Goal: Task Accomplishment & Management: Manage account settings

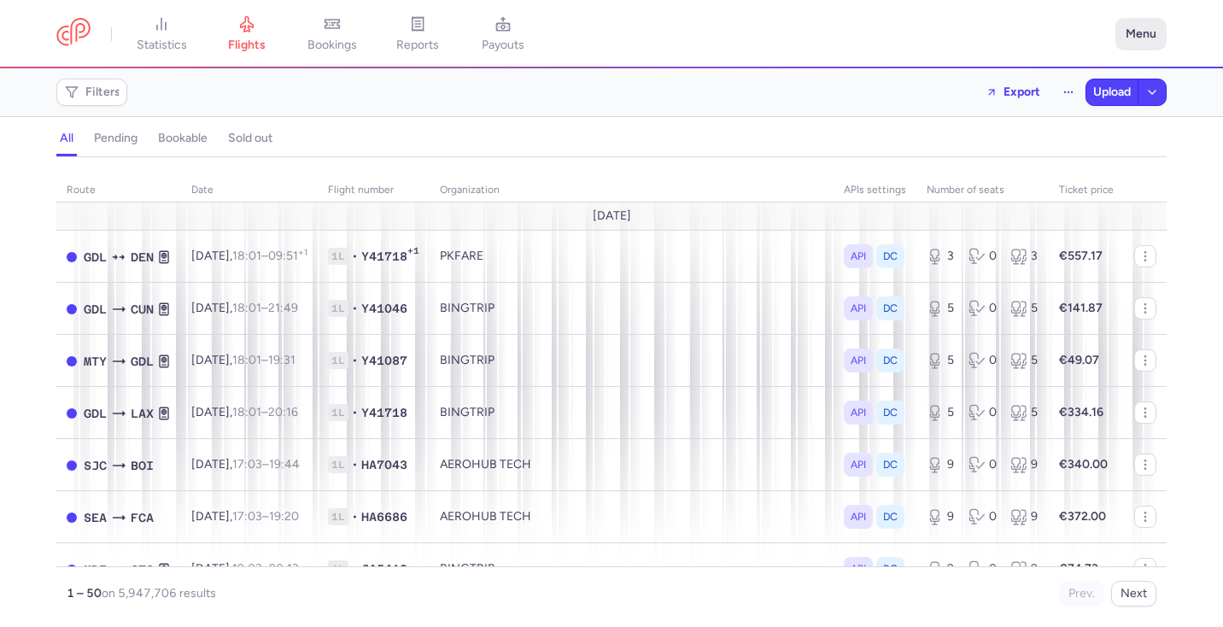
click at [1140, 32] on button "Menu" at bounding box center [1140, 34] width 51 height 32
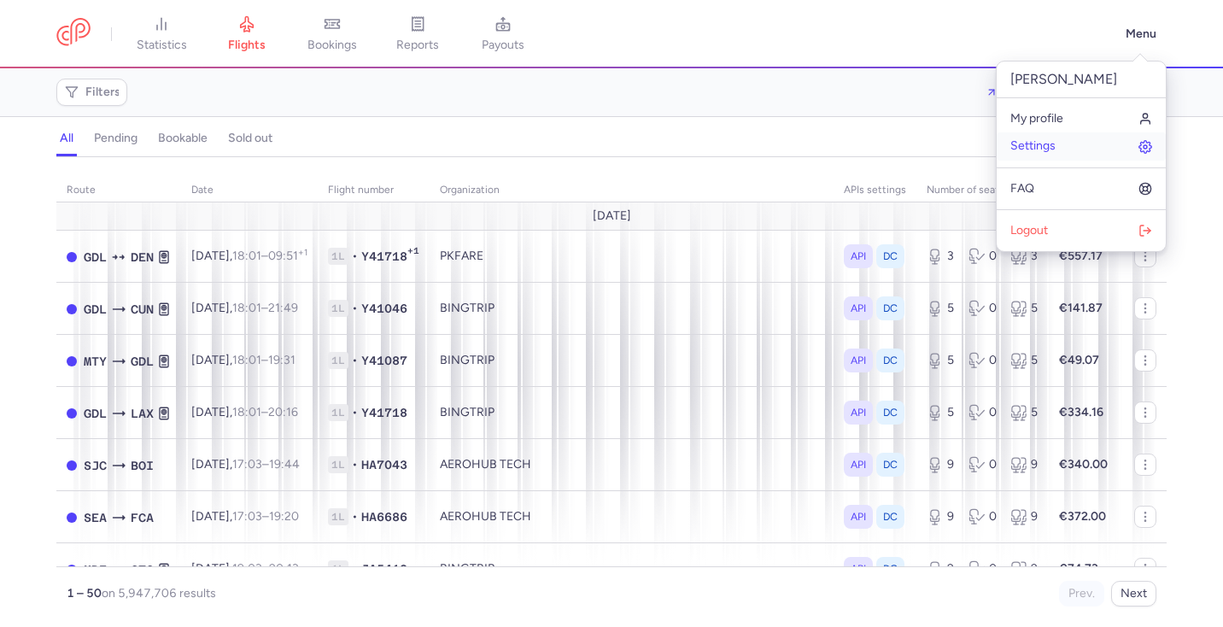
click at [1066, 141] on link "Settings" at bounding box center [1081, 145] width 169 height 27
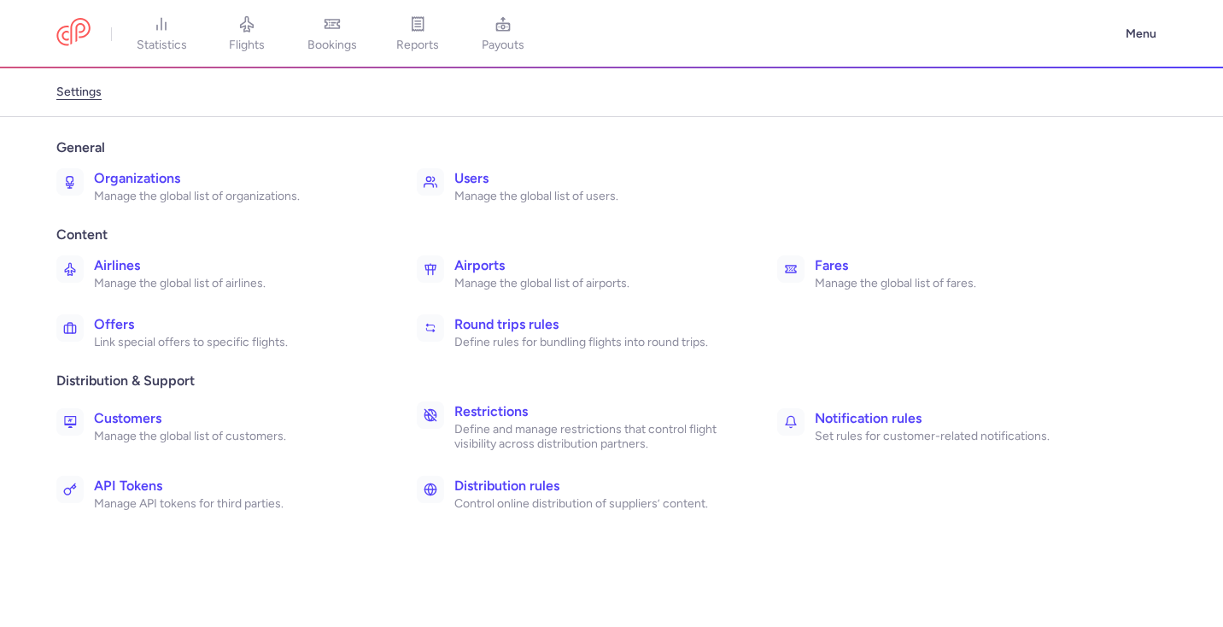
click at [197, 267] on h3 "Airlines" at bounding box center [236, 265] width 285 height 20
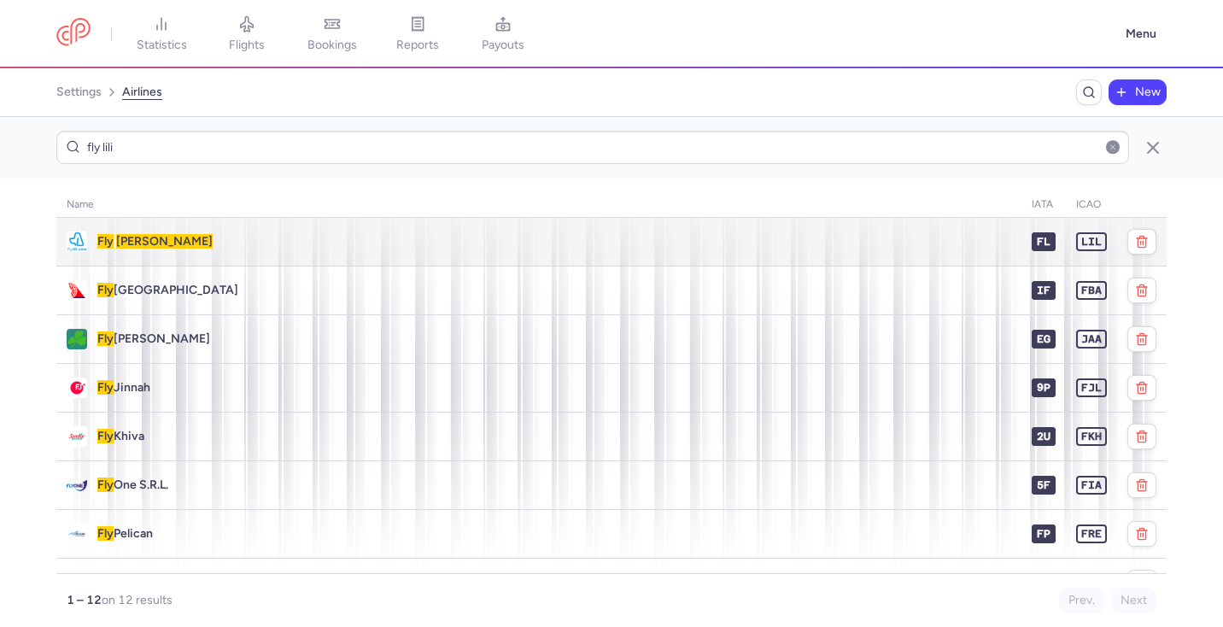
type input "fly lili"
click at [418, 250] on div "Fly Lili" at bounding box center [539, 241] width 944 height 20
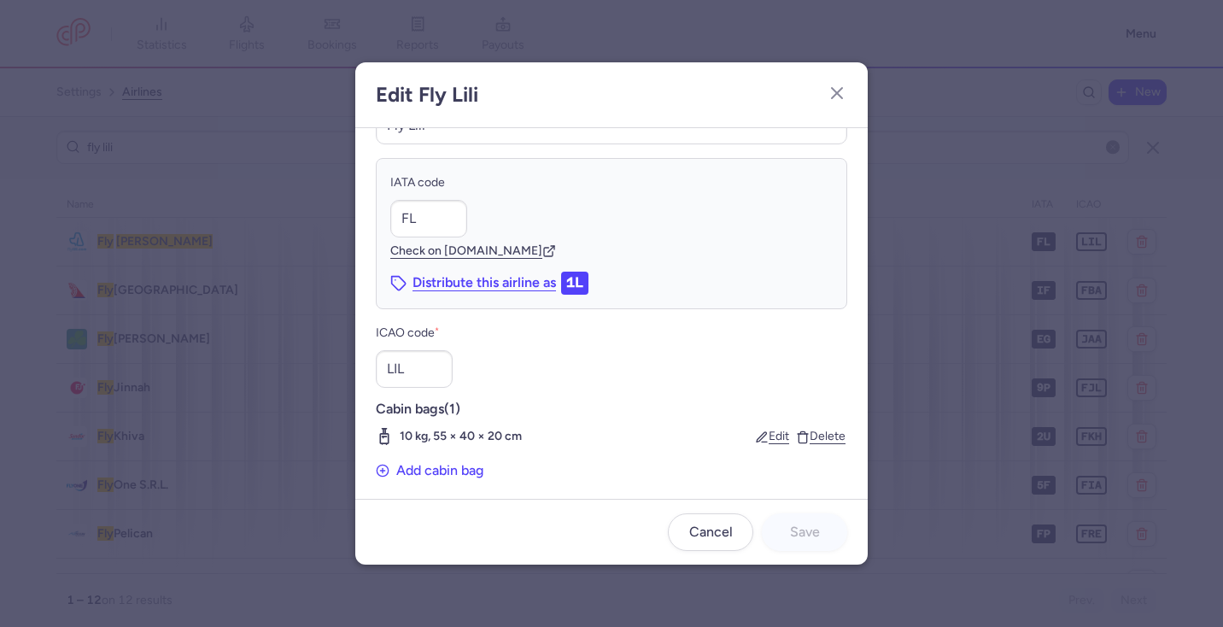
scroll to position [77, 0]
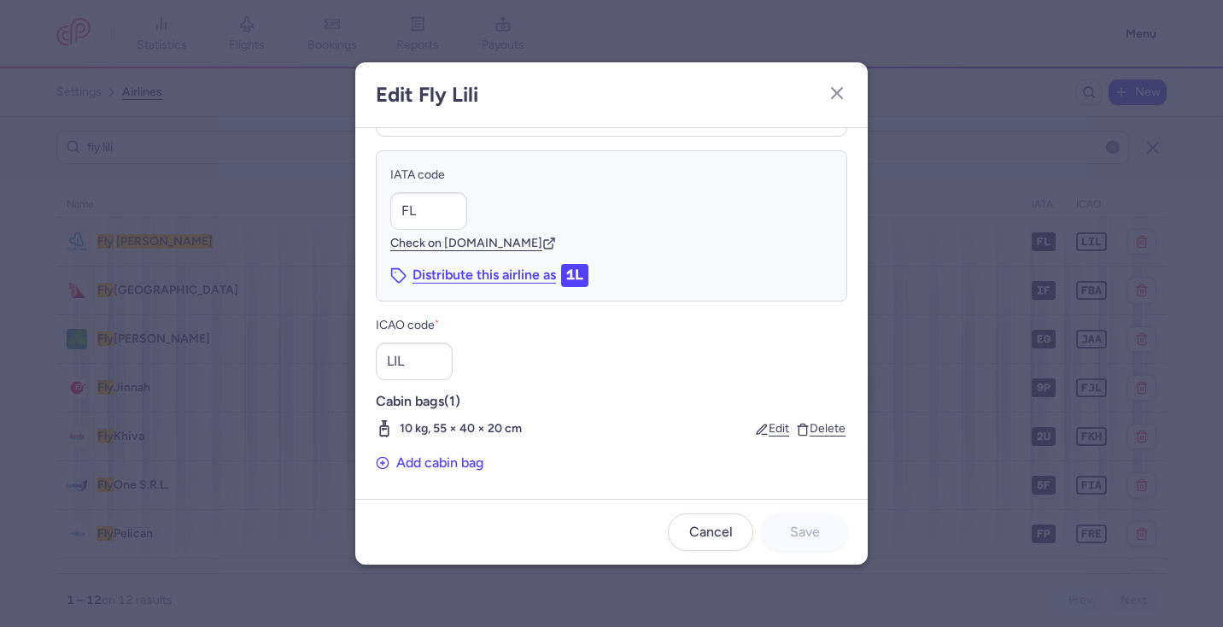
click at [705, 272] on div "Distribute this airline as 1L" at bounding box center [611, 275] width 442 height 22
click at [837, 96] on icon "button" at bounding box center [837, 93] width 20 height 20
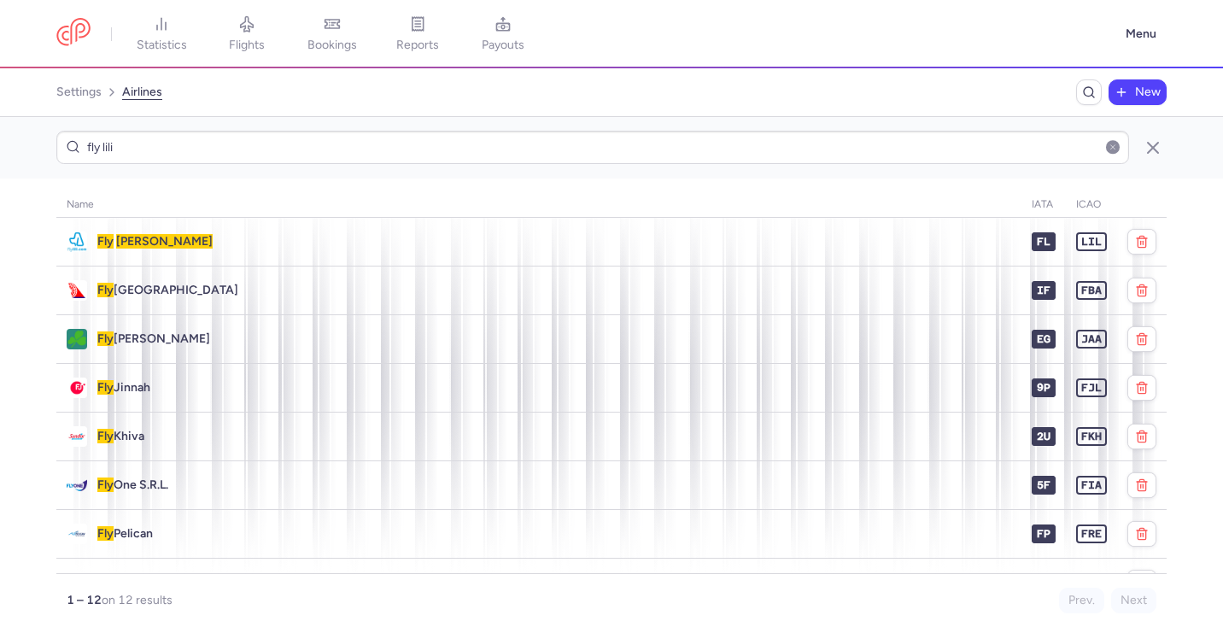
click at [728, 186] on section "Name IATA ICAO Fly Lili FL LIL Fly Baghdad IF FBA Fly [PERSON_NAME] JAA Fly Jin…" at bounding box center [611, 402] width 1223 height 448
click at [1129, 34] on button "Menu" at bounding box center [1140, 34] width 51 height 32
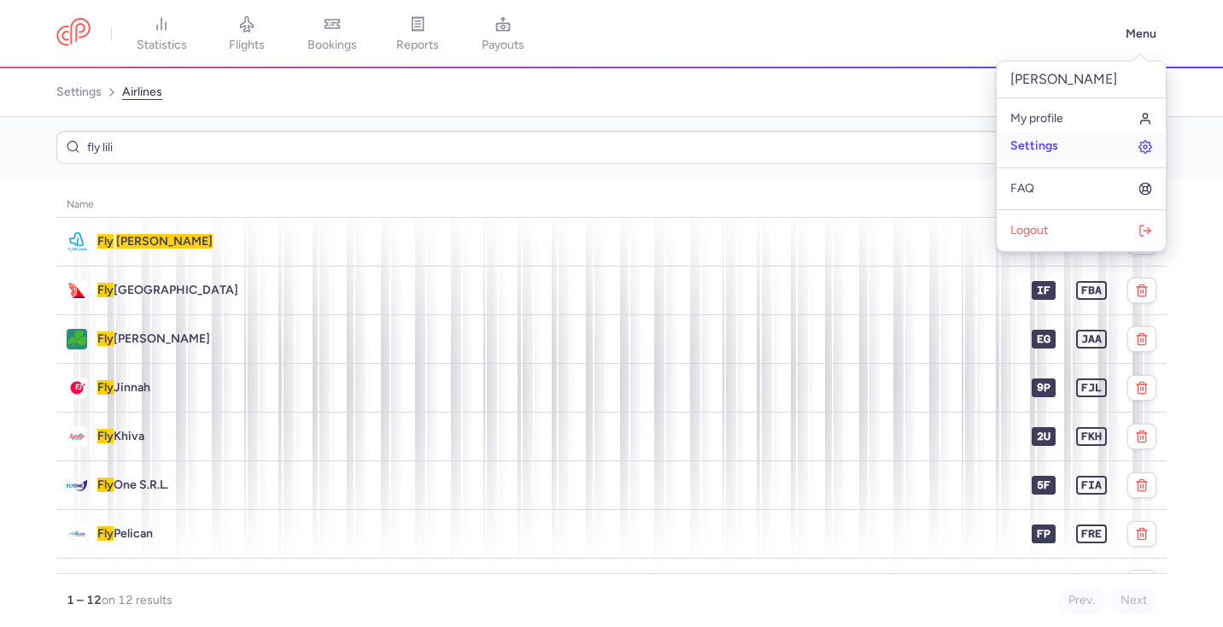
click at [1076, 142] on link "Settings" at bounding box center [1081, 145] width 169 height 27
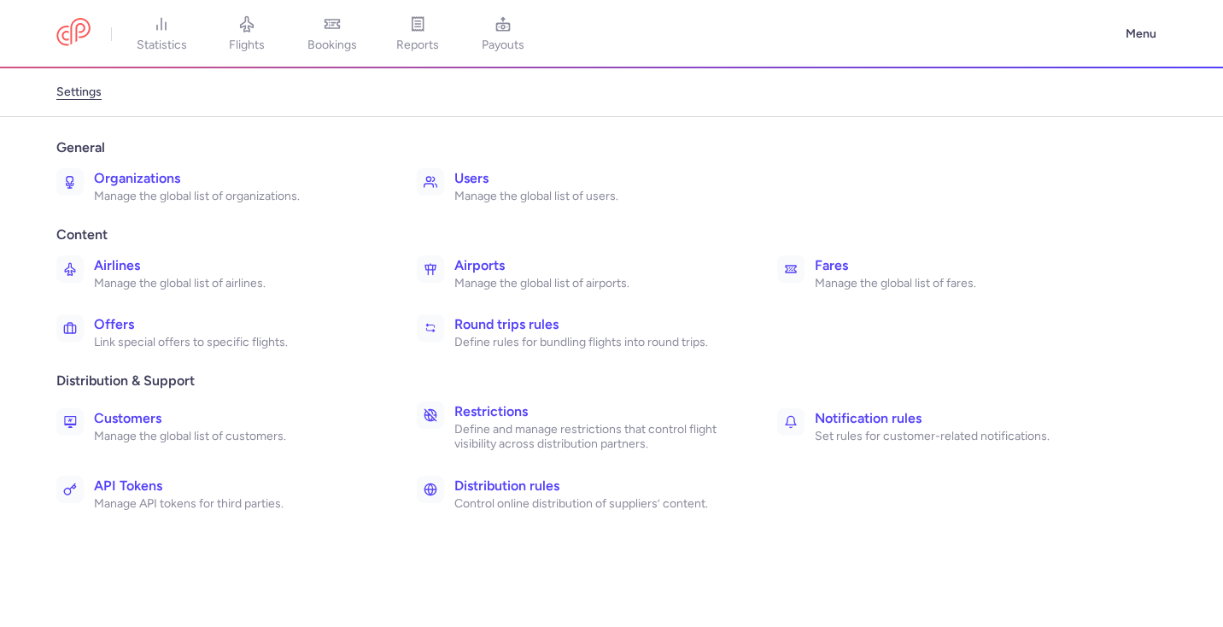
click at [167, 169] on h3 "Organizations" at bounding box center [236, 178] width 285 height 20
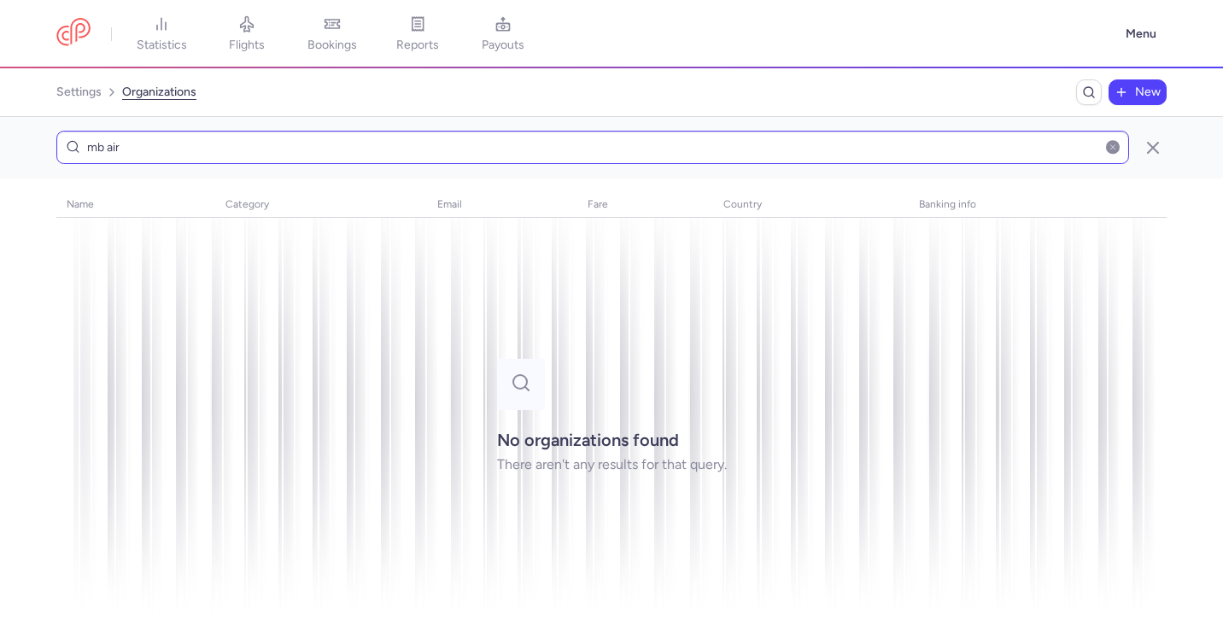
click at [96, 147] on input "mb air" at bounding box center [592, 147] width 1073 height 33
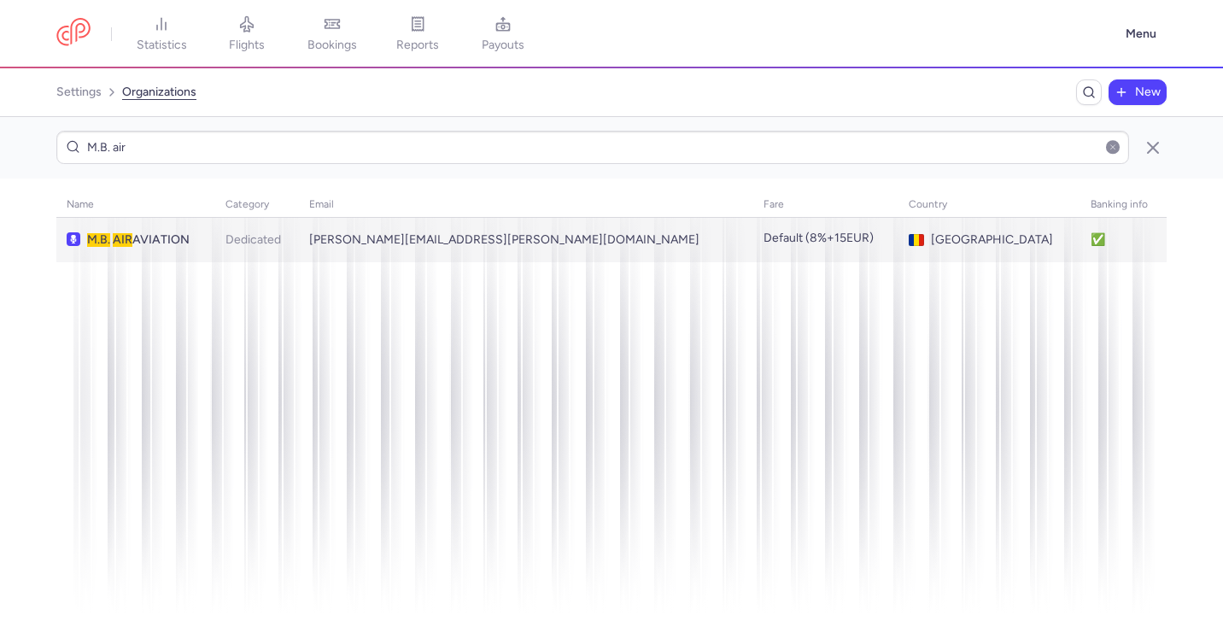
type input "M.B. air"
click at [205, 237] on span "M.B. AIR AVIATION" at bounding box center [146, 240] width 118 height 14
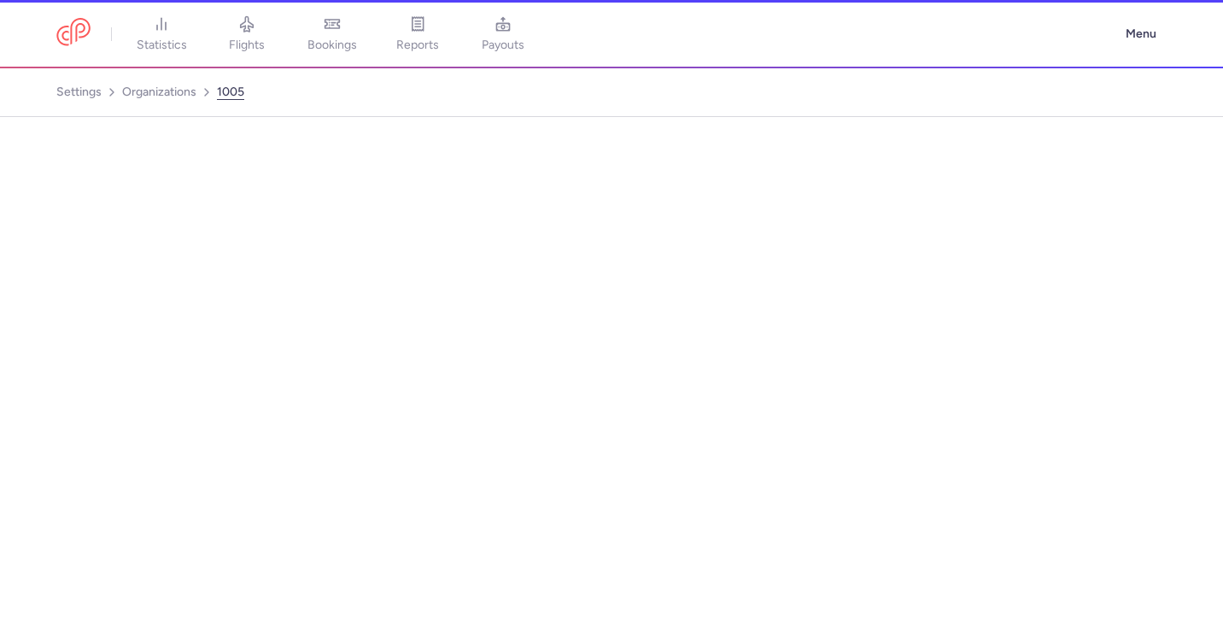
select select "DEDICATED"
select select "ro"
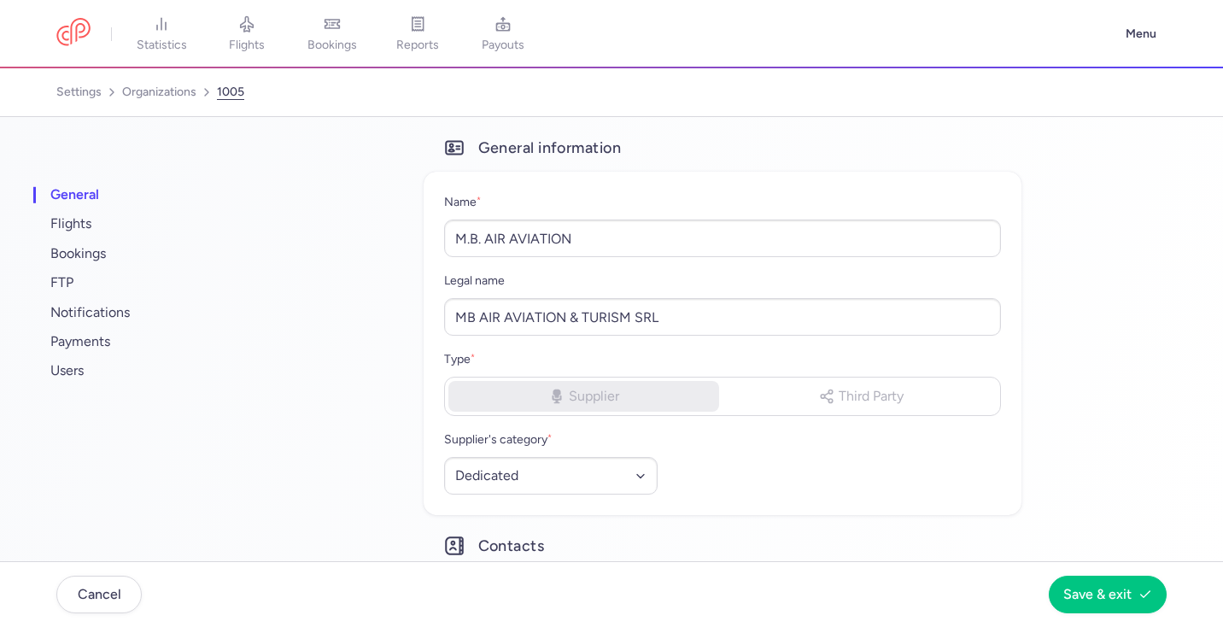
click at [247, 41] on span "flights" at bounding box center [247, 45] width 36 height 15
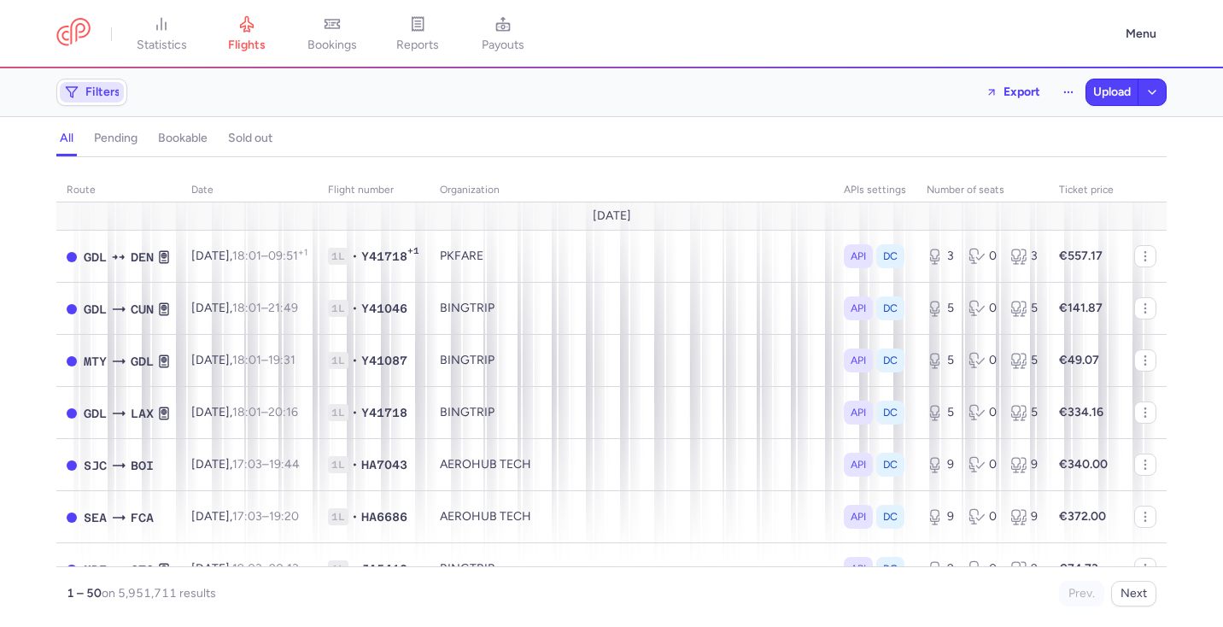
click at [90, 94] on span "Filters" at bounding box center [102, 92] width 35 height 14
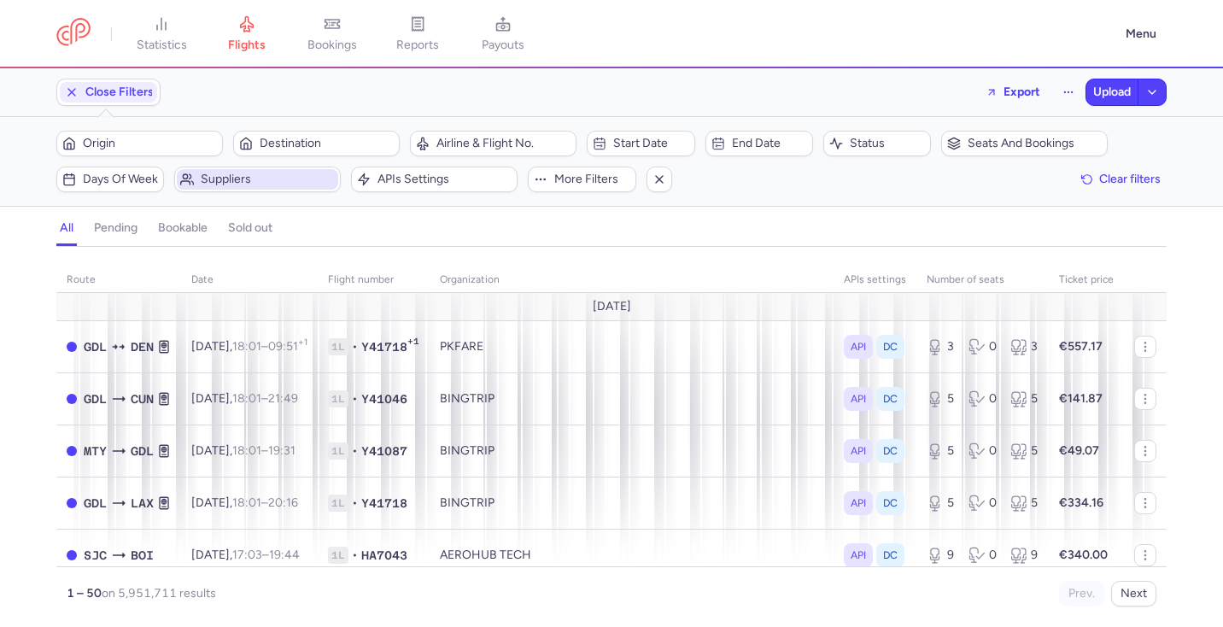
click at [226, 188] on span "Suppliers" at bounding box center [257, 179] width 161 height 20
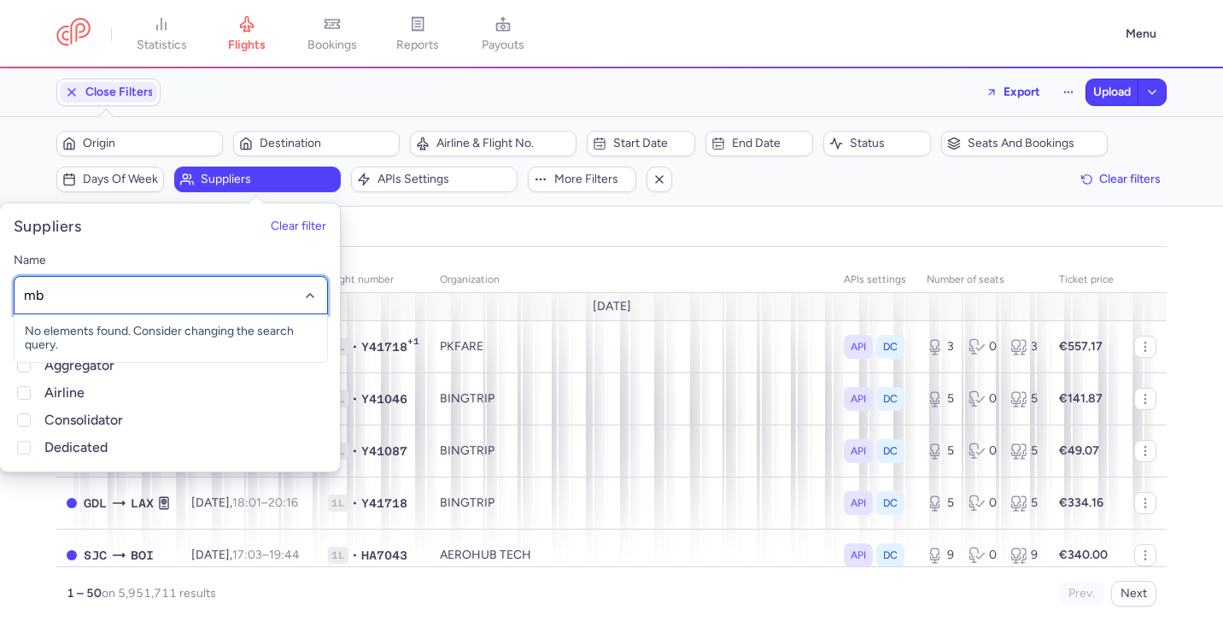
type input "m"
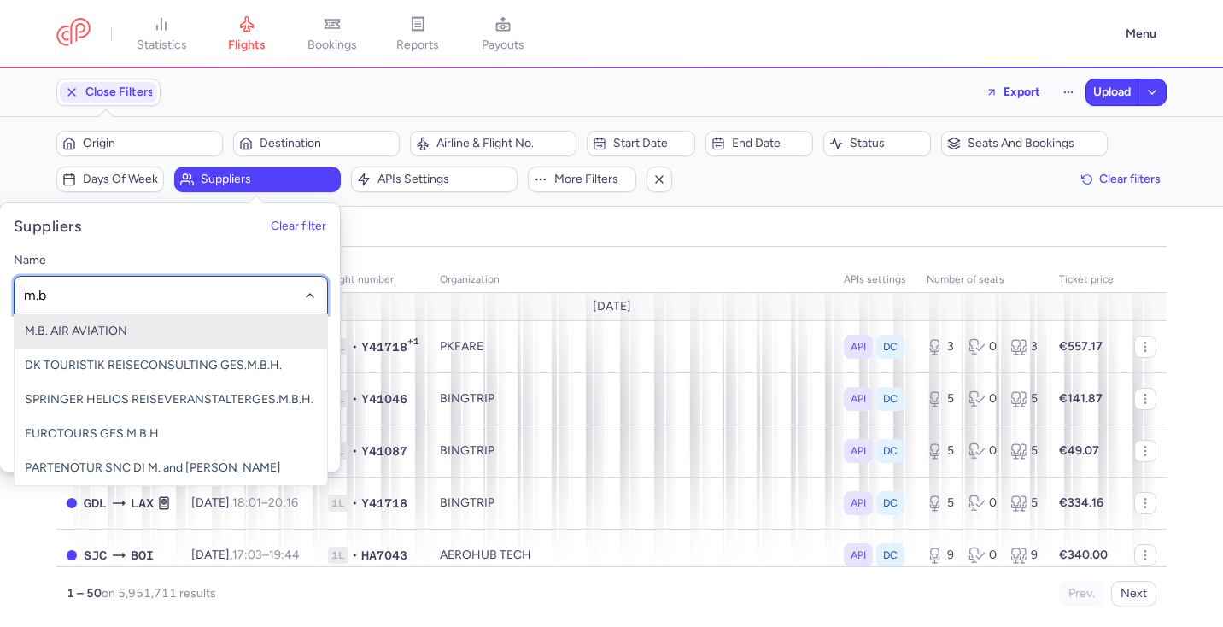
type input "m.b."
click at [186, 335] on span "M.B. AIR AVIATION" at bounding box center [171, 331] width 313 height 34
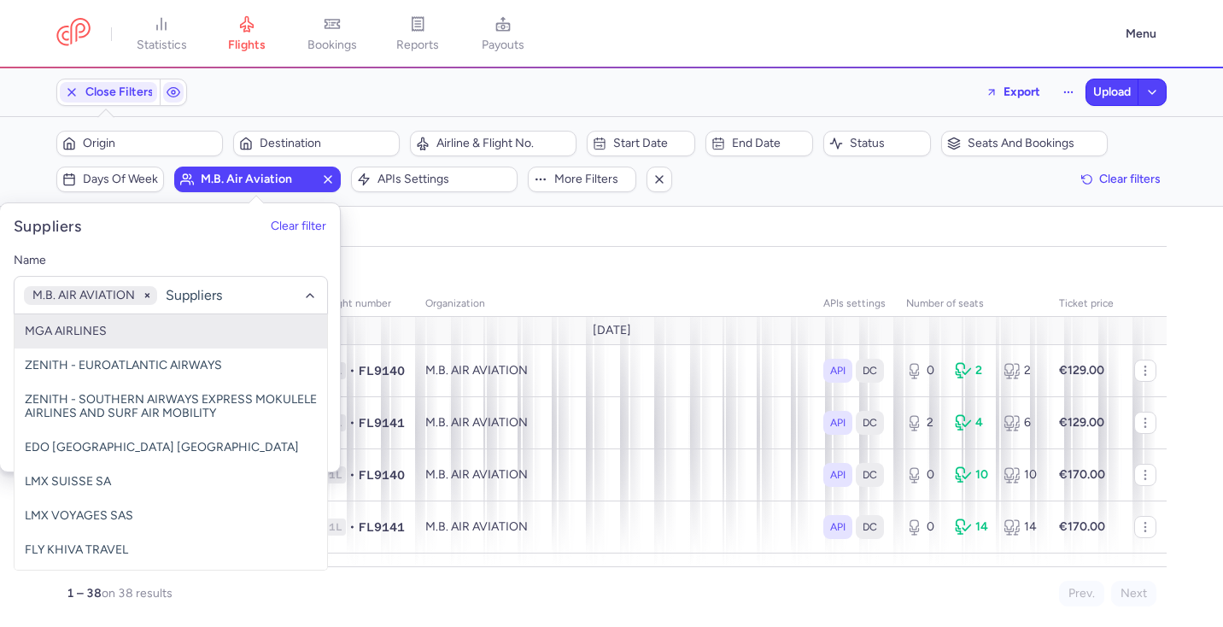
click at [676, 259] on div "organizations names: M.B. AIR AVIATION" at bounding box center [611, 269] width 1117 height 31
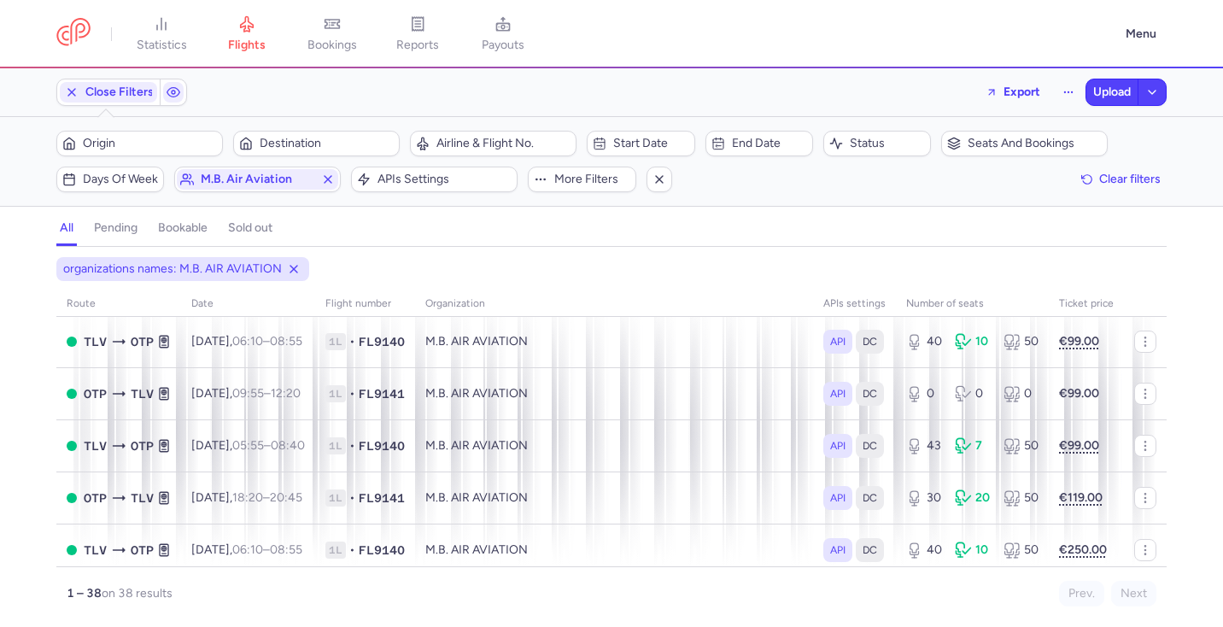
scroll to position [1076, 0]
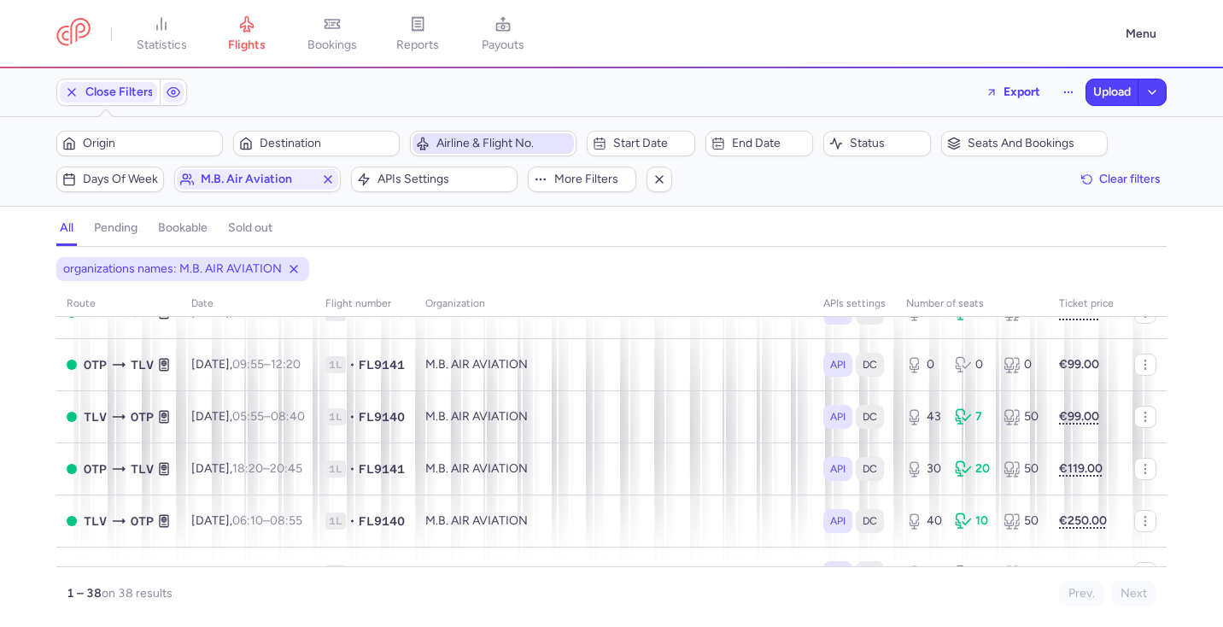
click at [494, 145] on span "Airline & Flight No." at bounding box center [503, 144] width 134 height 14
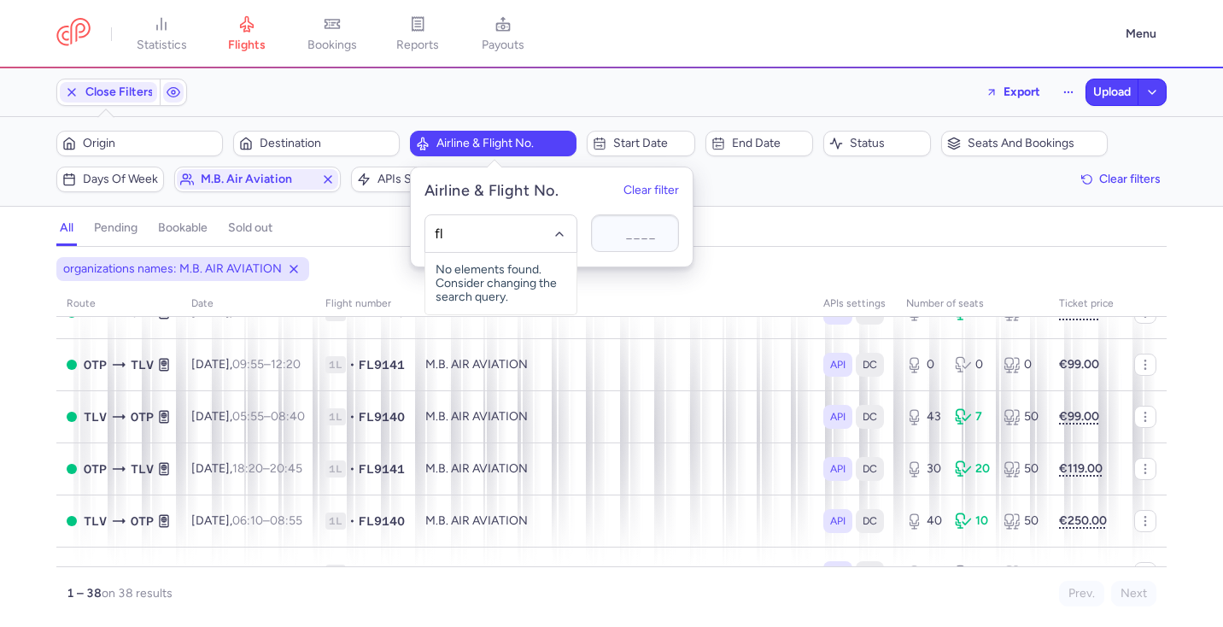
type input "fly"
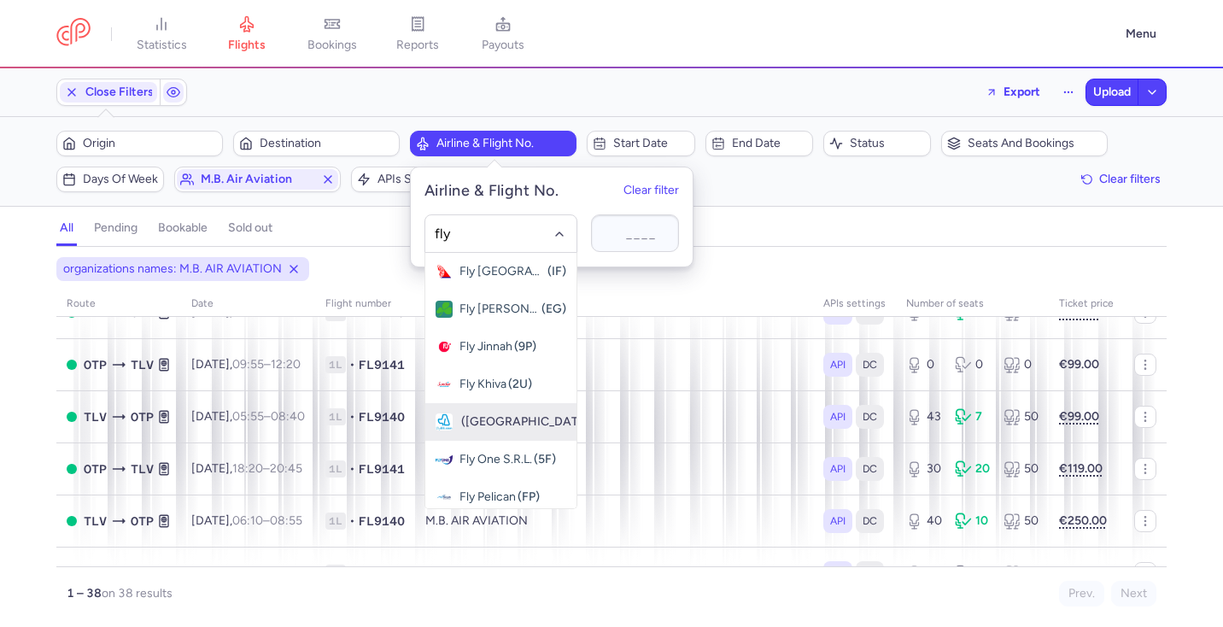
click at [519, 419] on div "Fly Lili ([GEOGRAPHIC_DATA])" at bounding box center [501, 421] width 131 height 17
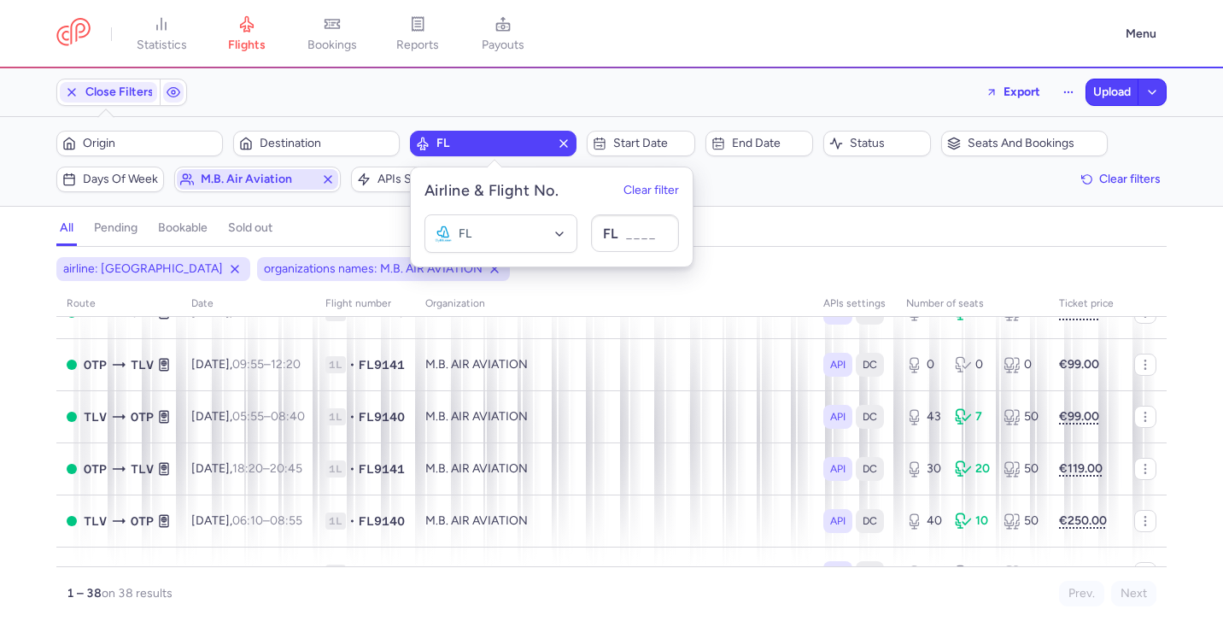
click at [331, 182] on line "button" at bounding box center [328, 179] width 7 height 7
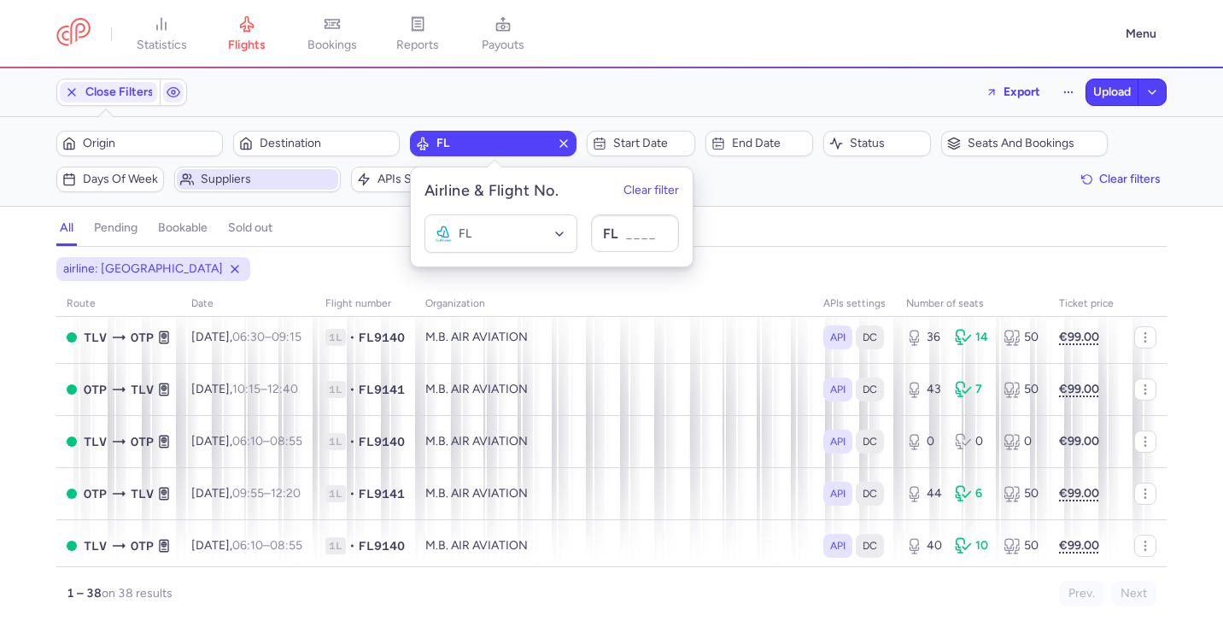
scroll to position [730, 0]
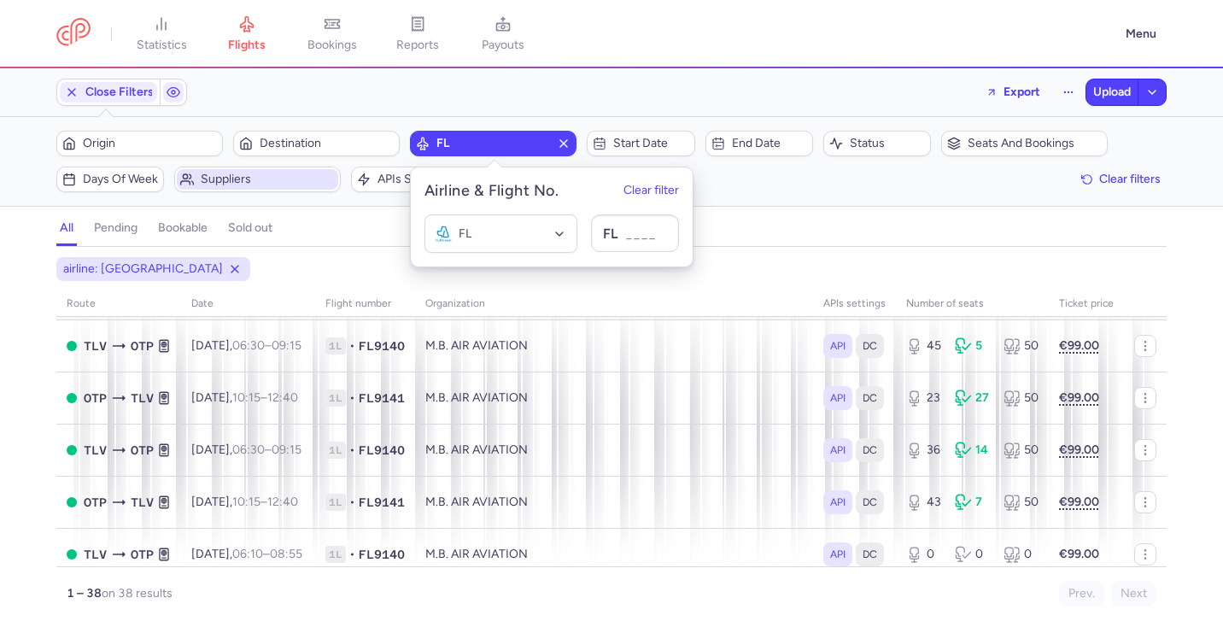
click at [758, 284] on div "airline: [GEOGRAPHIC_DATA]" at bounding box center [611, 269] width 1117 height 31
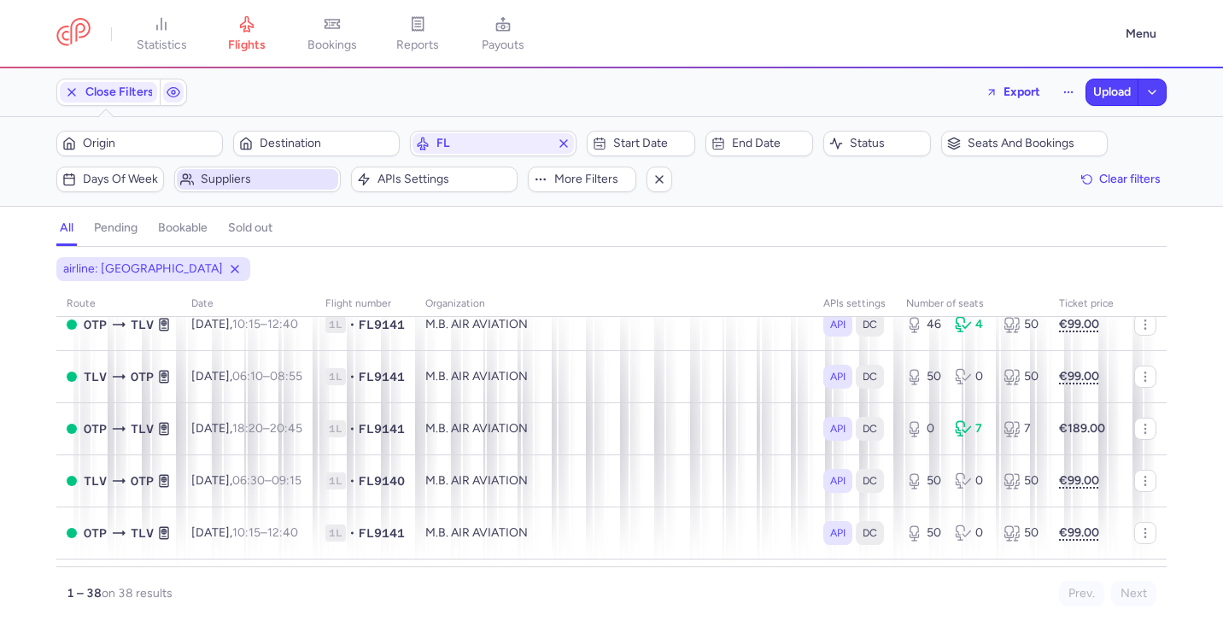
scroll to position [1814, 0]
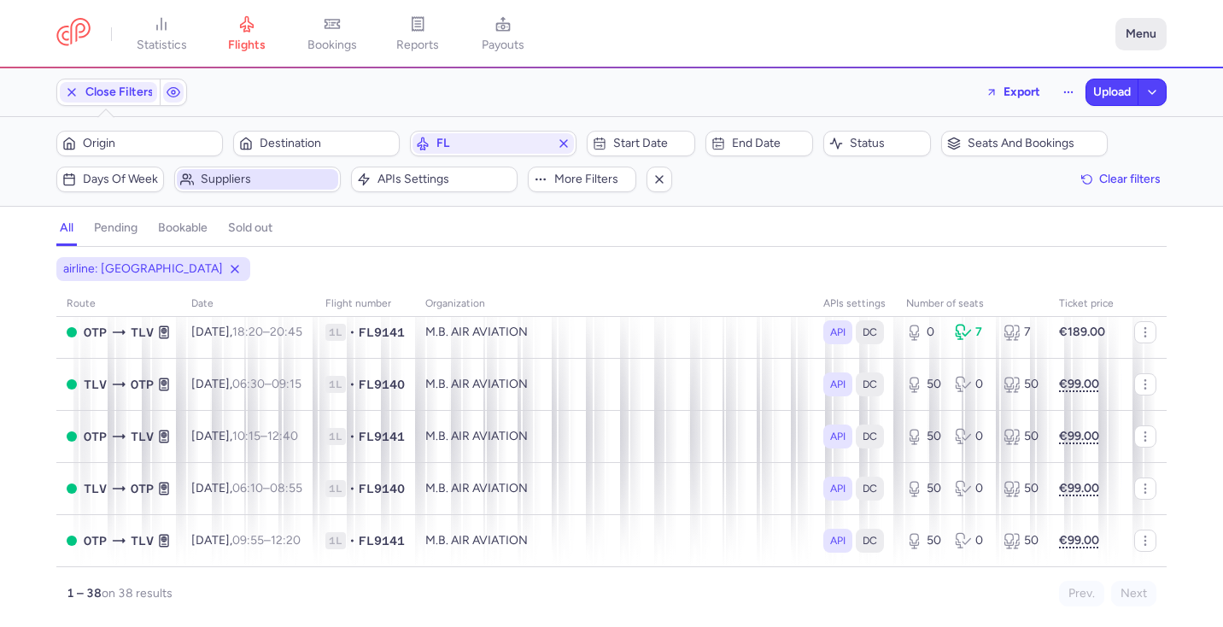
click at [1143, 28] on button "Menu" at bounding box center [1140, 34] width 51 height 32
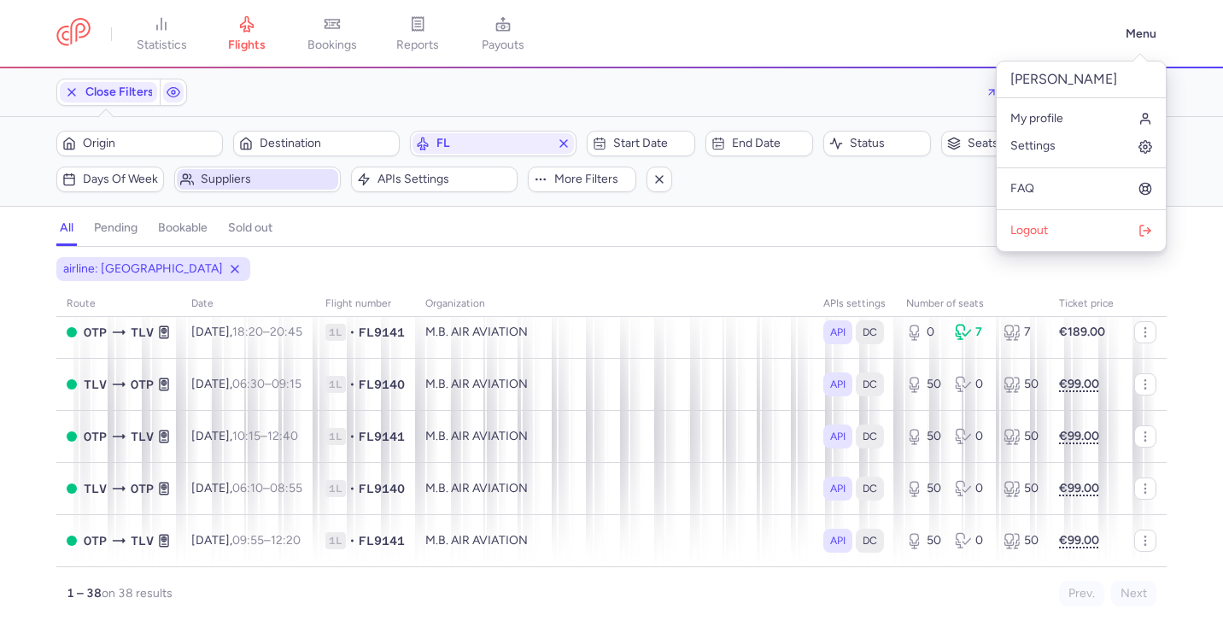
click at [901, 213] on div "all pending bookable sold out 1" at bounding box center [611, 228] width 1110 height 37
